Goal: Register for event/course

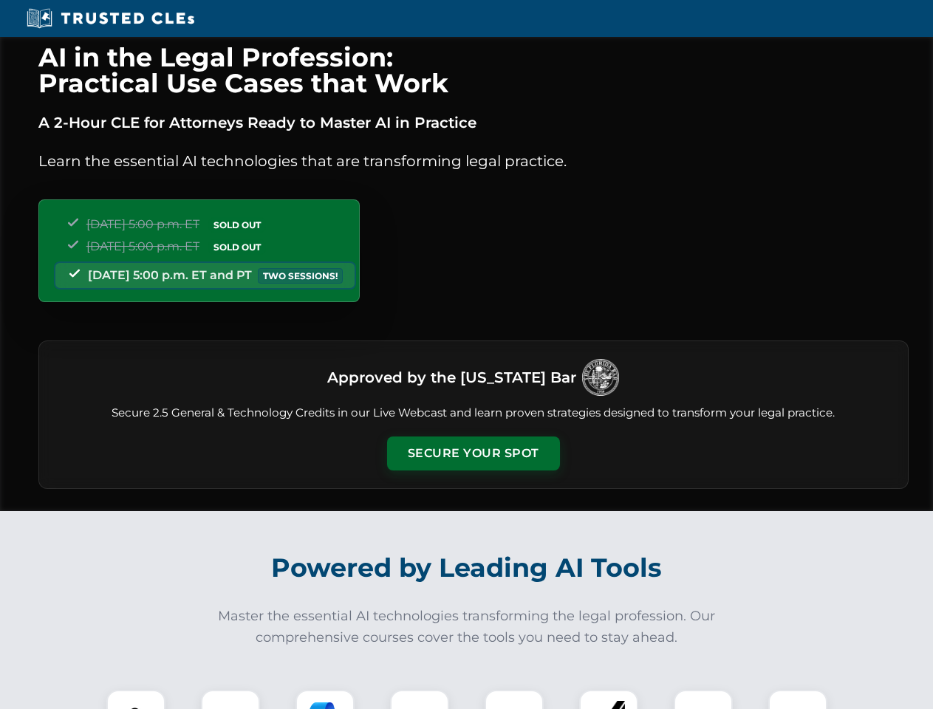
click at [473, 453] on button "Secure Your Spot" at bounding box center [473, 453] width 173 height 34
click at [136, 699] on img at bounding box center [135, 719] width 43 height 43
